Goal: Information Seeking & Learning: Learn about a topic

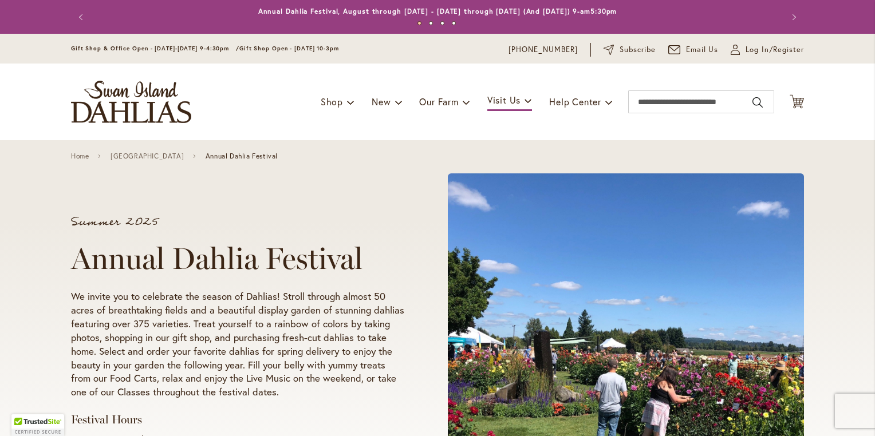
click at [725, 208] on span at bounding box center [626, 344] width 356 height 343
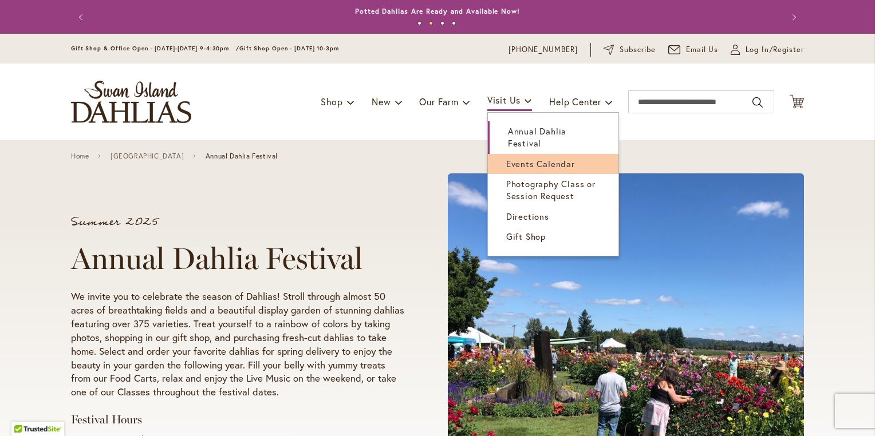
click at [518, 158] on span "Events Calendar" at bounding box center [540, 163] width 69 height 11
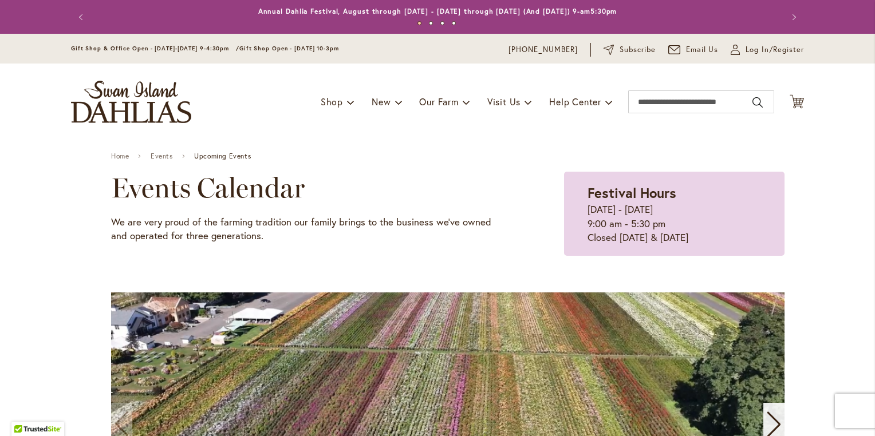
click at [330, 135] on div "Toggle Nav Shop Dahlia Tubers Collections Fresh Cut Dahlias Gardening Supplies …" at bounding box center [438, 102] width 756 height 77
click at [355, 142] on div "Home Events Upcoming Events" at bounding box center [447, 155] width 673 height 31
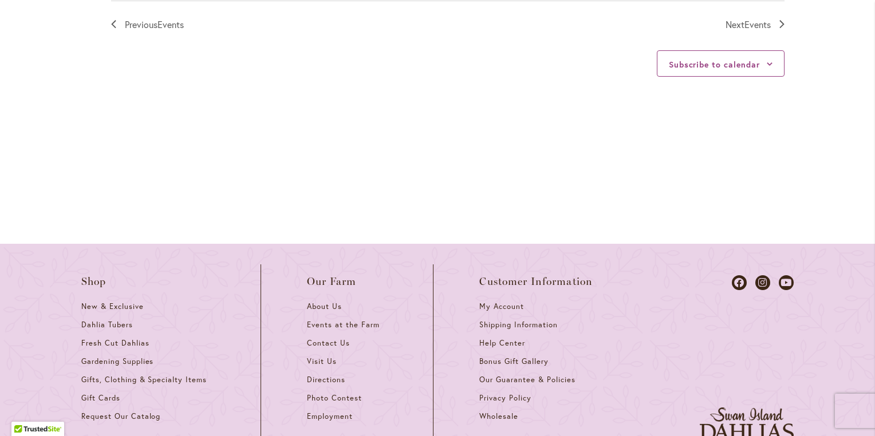
scroll to position [1553, 0]
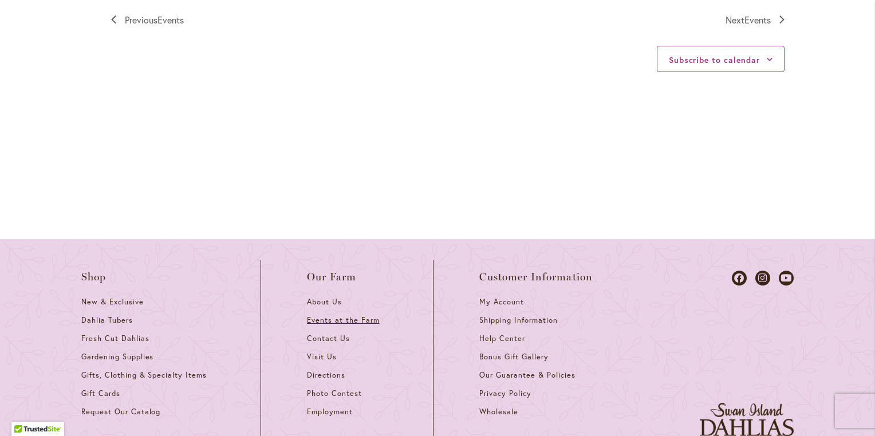
click at [359, 315] on span "Events at the Farm" at bounding box center [343, 320] width 72 height 10
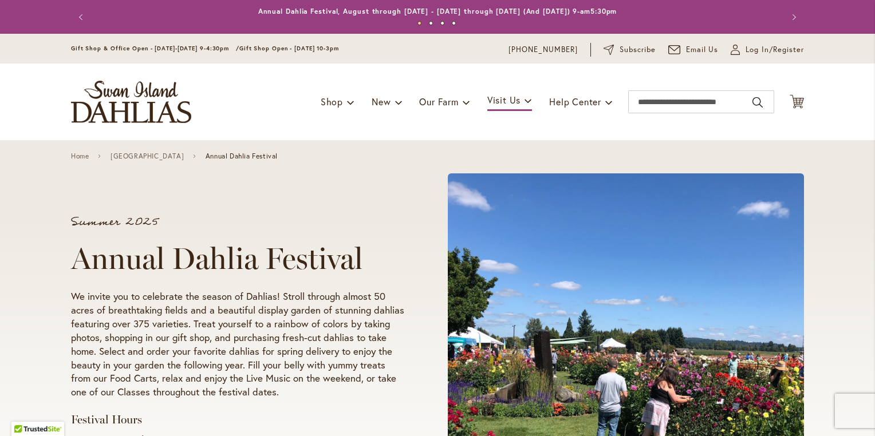
click at [397, 328] on p "We invite you to celebrate the season of Dahlias! Stroll through almost 50 acre…" at bounding box center [237, 345] width 333 height 110
